Goal: Task Accomplishment & Management: Use online tool/utility

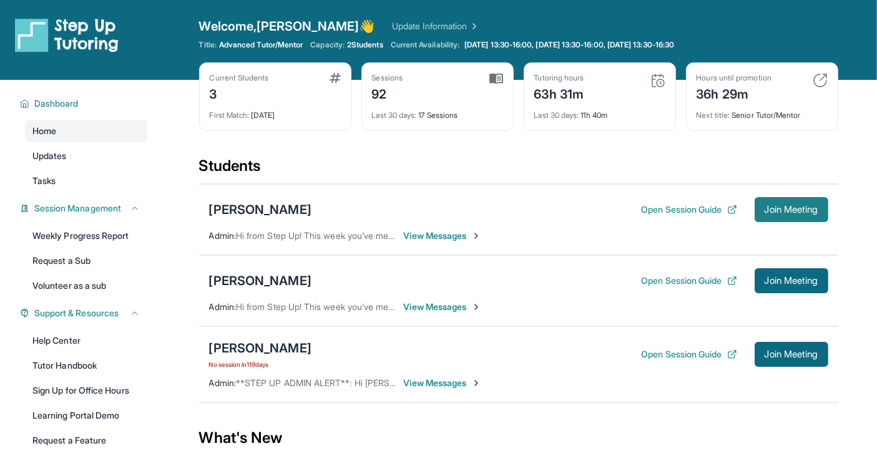
click at [787, 209] on span "Join Meeting" at bounding box center [791, 209] width 54 height 7
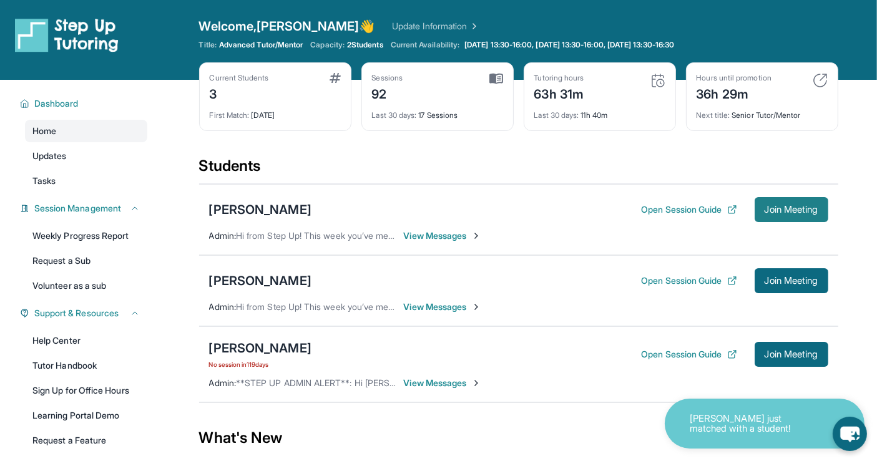
click at [797, 208] on span "Join Meeting" at bounding box center [791, 209] width 54 height 7
